Goal: Find specific page/section: Find specific page/section

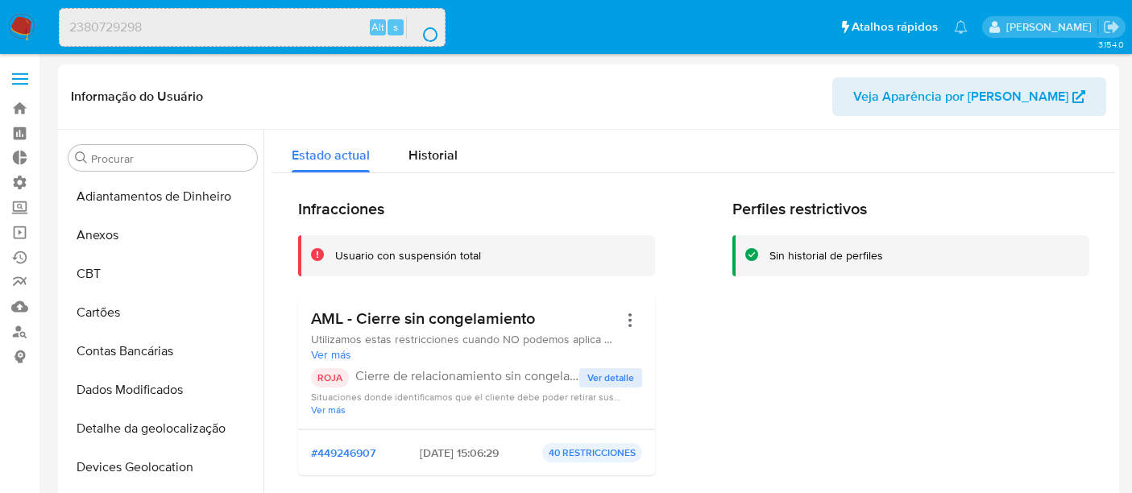
select select "10"
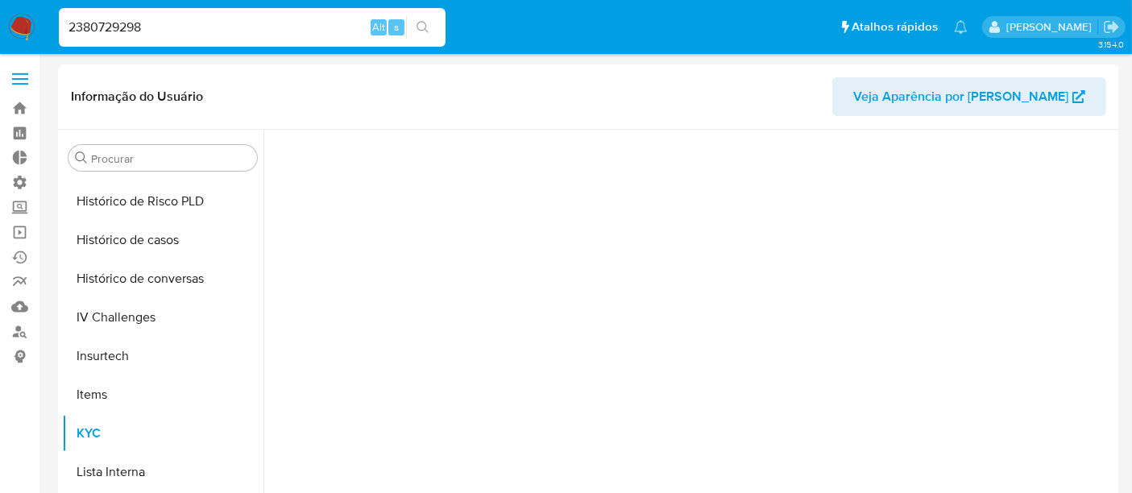
scroll to position [719, 0]
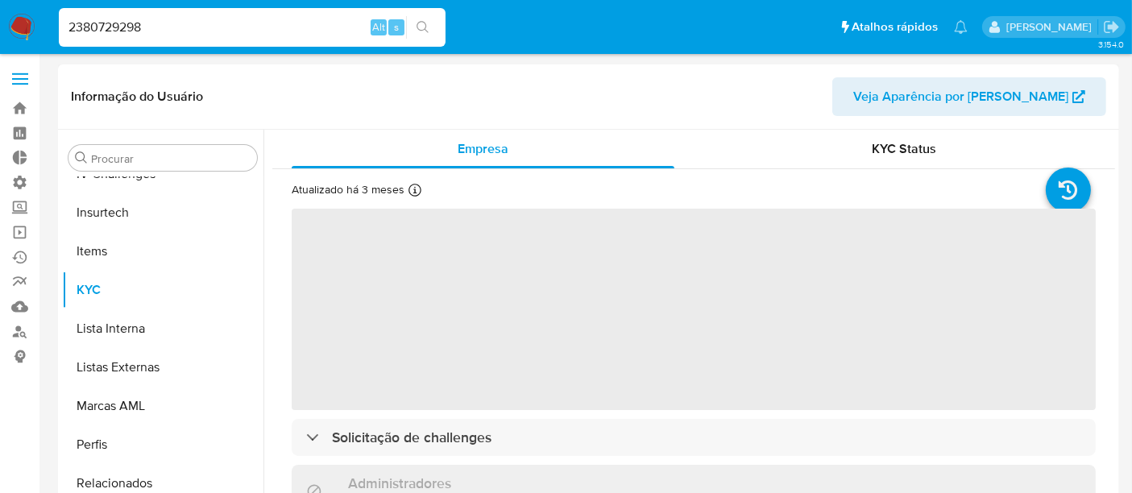
select select "10"
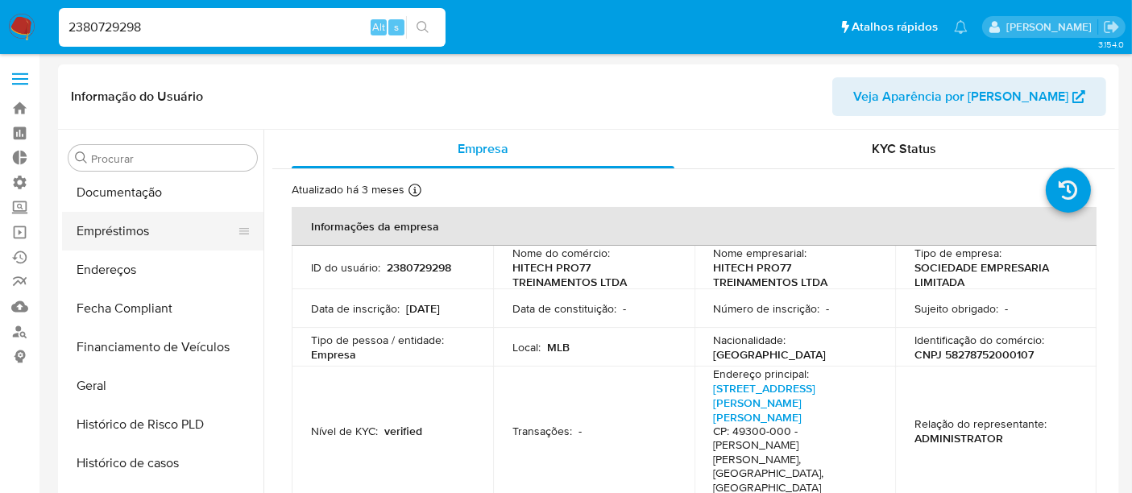
scroll to position [271, 0]
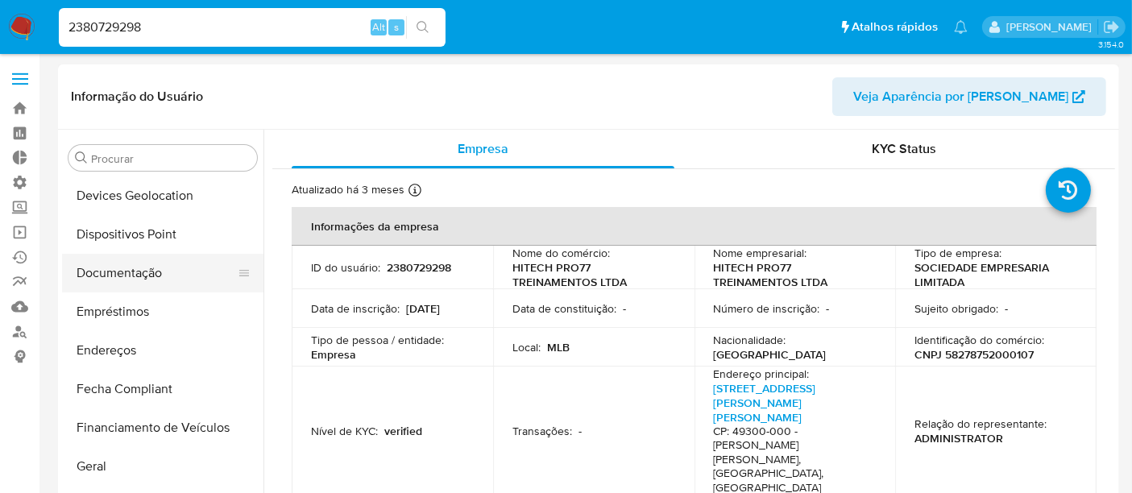
click at [137, 286] on button "Documentação" at bounding box center [156, 273] width 189 height 39
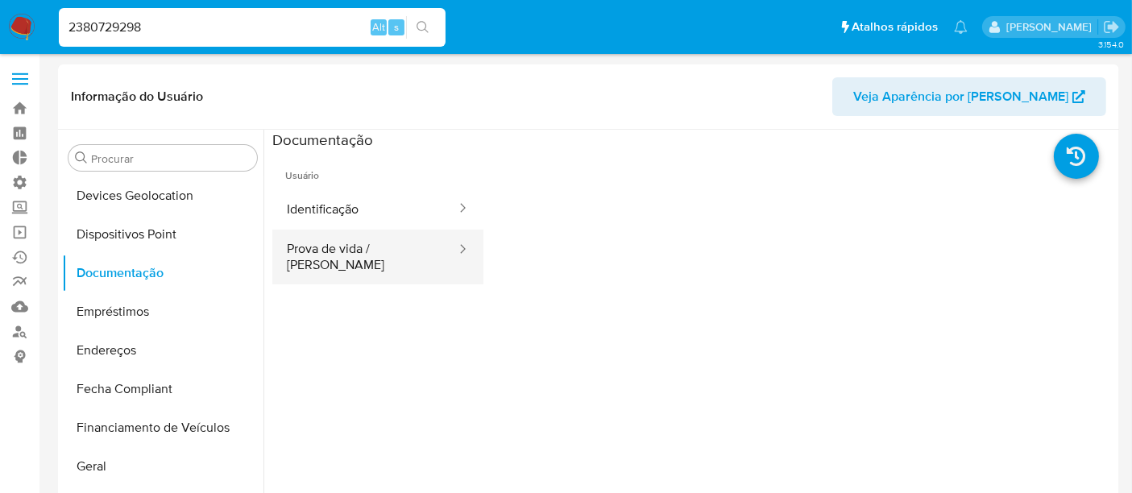
click at [356, 262] on button "Prova de vida / [PERSON_NAME]" at bounding box center [364, 257] width 185 height 55
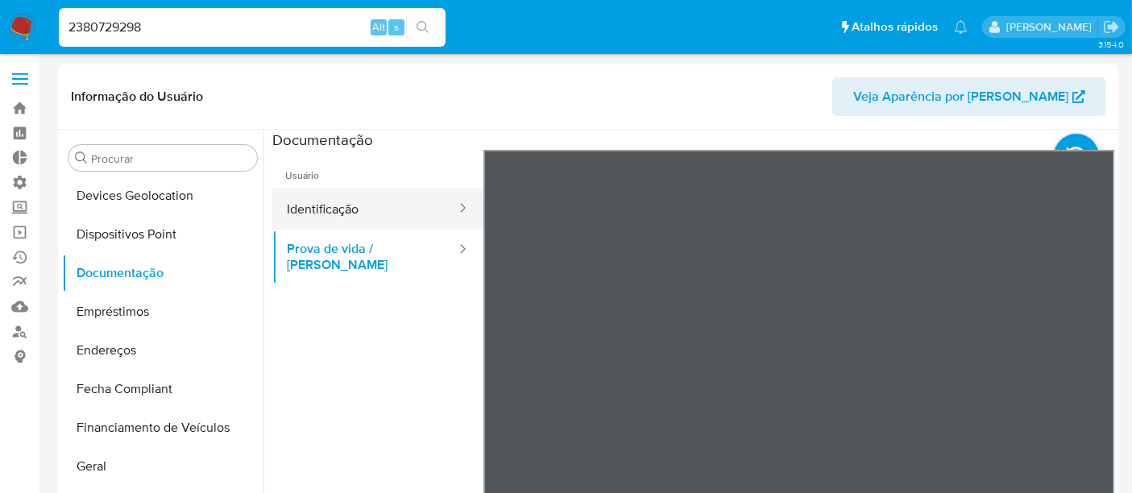
click at [337, 217] on button "Identificação" at bounding box center [364, 209] width 185 height 41
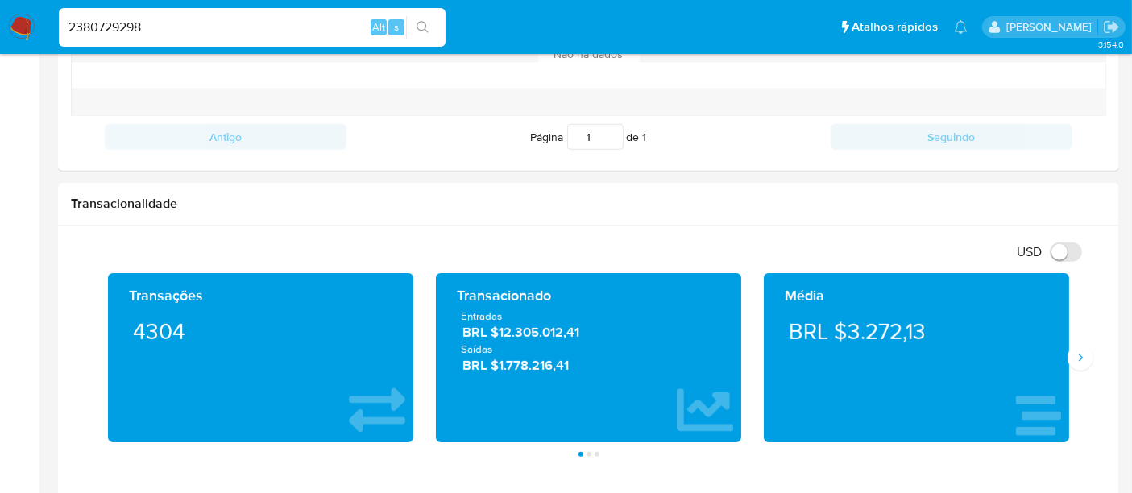
scroll to position [806, 0]
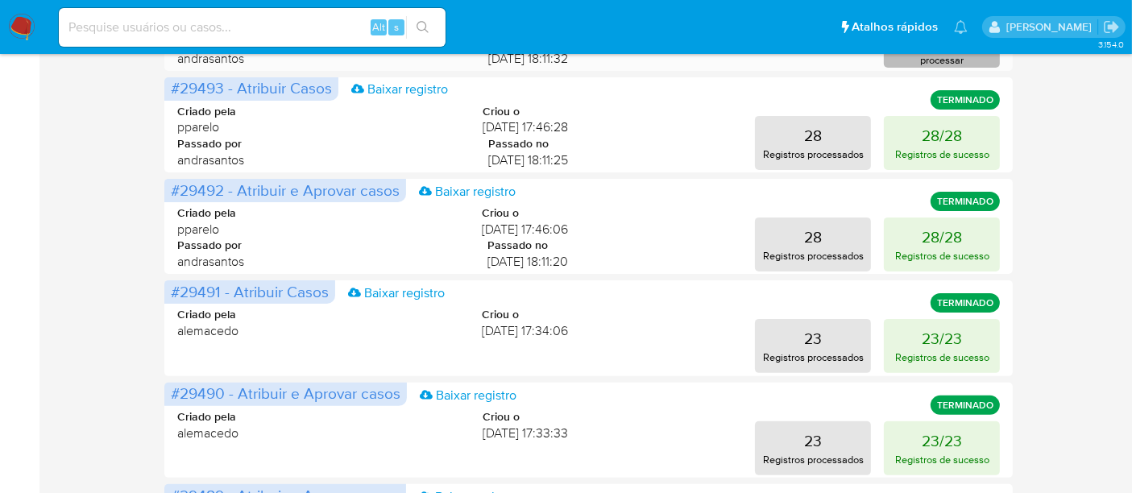
scroll to position [358, 0]
